Goal: Learn about a topic

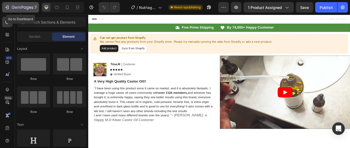
click at [23, 9] on icon "button" at bounding box center [22, 8] width 21 height 4
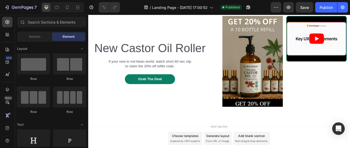
scroll to position [236, 0]
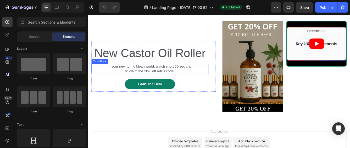
click at [129, 77] on p "if your new to md klean world, watch short 60 sec clip to claim the 20% off ref…" at bounding box center [162, 79] width 101 height 11
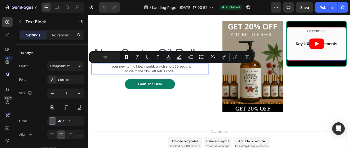
click at [153, 81] on p "if your new to md klean world, watch short 60 sec clip to claim the 20% off ref…" at bounding box center [162, 79] width 101 height 11
drag, startPoint x: 193, startPoint y: 82, endPoint x: 118, endPoint y: 76, distance: 75.1
click at [117, 76] on p "if your new to md klean world, watch short 60 sec clip to claim the 20% off ref…" at bounding box center [162, 79] width 101 height 11
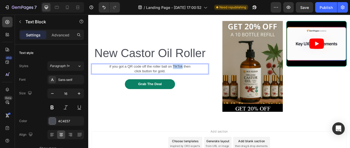
click at [201, 77] on p "if you got a QR code off the roller ball on TikTok then click button for gold." at bounding box center [162, 79] width 101 height 11
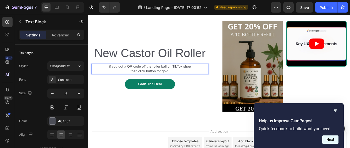
drag, startPoint x: 334, startPoint y: 139, endPoint x: 307, endPoint y: 145, distance: 27.8
click at [334, 139] on button "Next" at bounding box center [330, 139] width 16 height 8
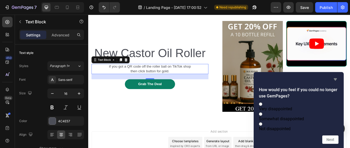
click at [334, 76] on icon "Hide survey" at bounding box center [335, 79] width 6 height 6
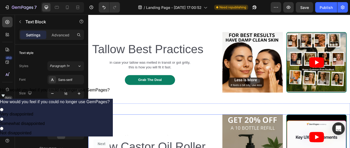
scroll to position [97, 0]
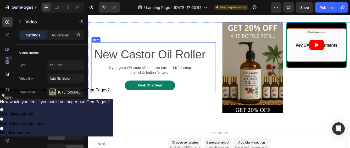
scroll to position [236, 0]
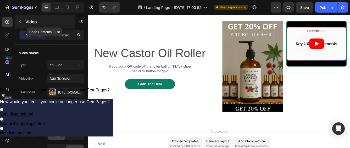
click at [20, 23] on icon "button" at bounding box center [20, 22] width 4 height 4
